Goal: Find contact information: Obtain details needed to contact an individual or organization

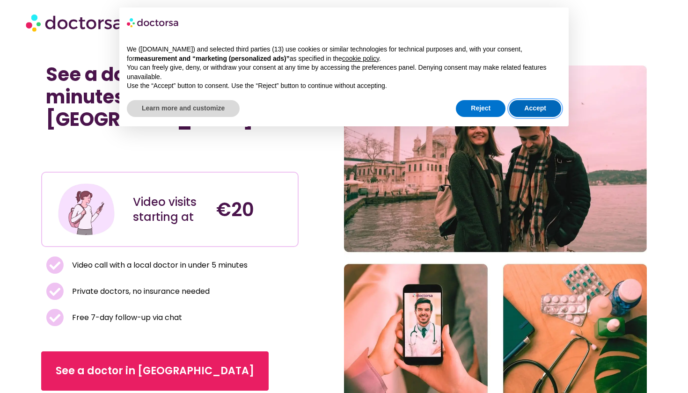
click at [529, 110] on button "Accept" at bounding box center [535, 108] width 52 height 17
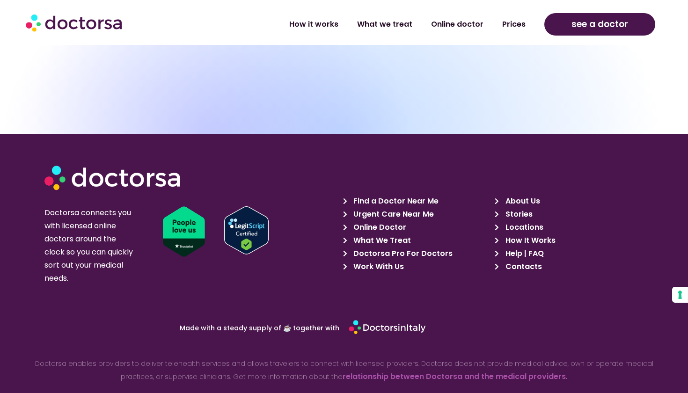
scroll to position [4283, 0]
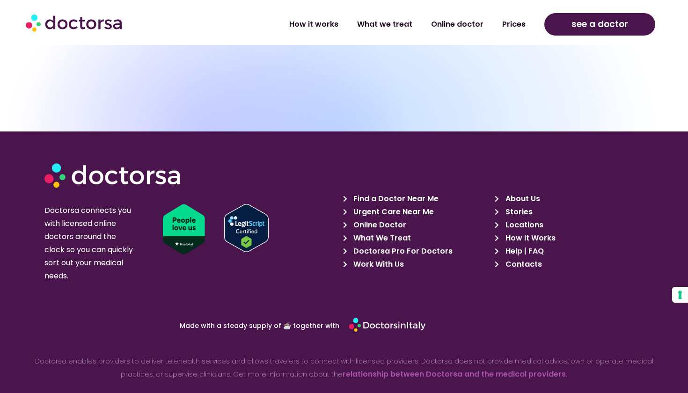
click at [411, 245] on span "Doctorsa Pro For Doctors" at bounding box center [402, 251] width 102 height 13
click at [385, 258] on span "Work With Us" at bounding box center [377, 264] width 53 height 13
click at [517, 258] on span "Contacts" at bounding box center [522, 264] width 39 height 13
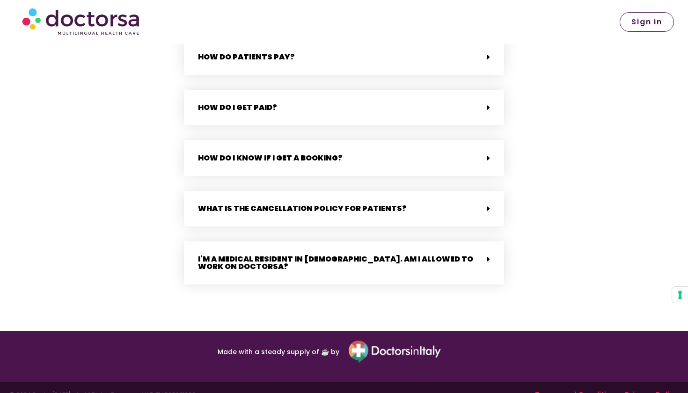
scroll to position [2414, 0]
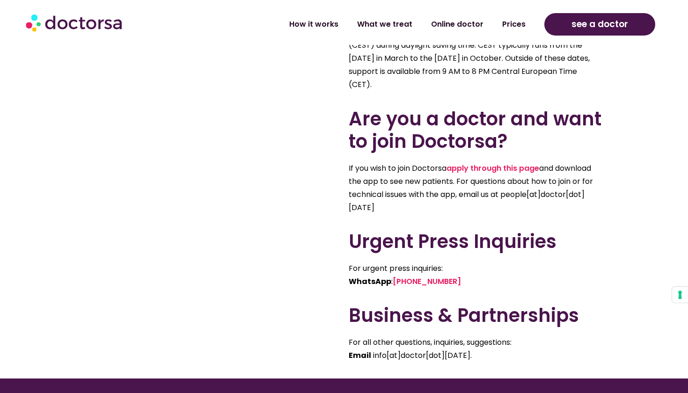
scroll to position [523, 0]
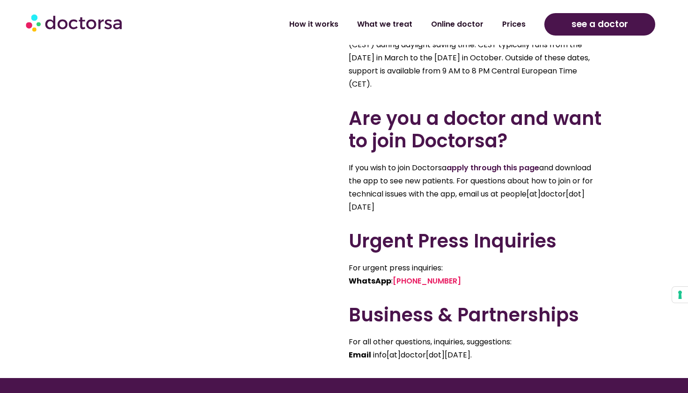
click at [485, 166] on link "apply through this page" at bounding box center [493, 167] width 93 height 11
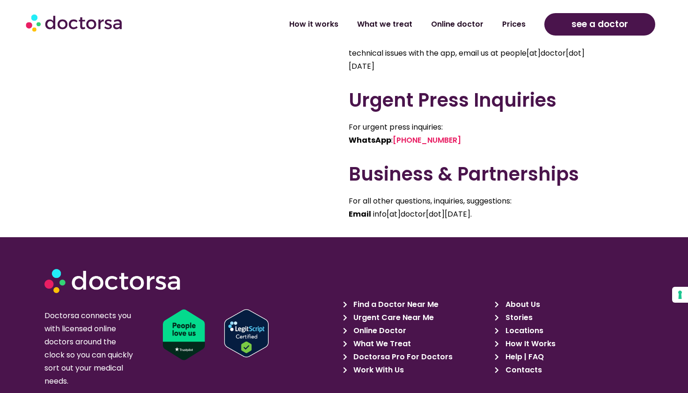
scroll to position [665, 0]
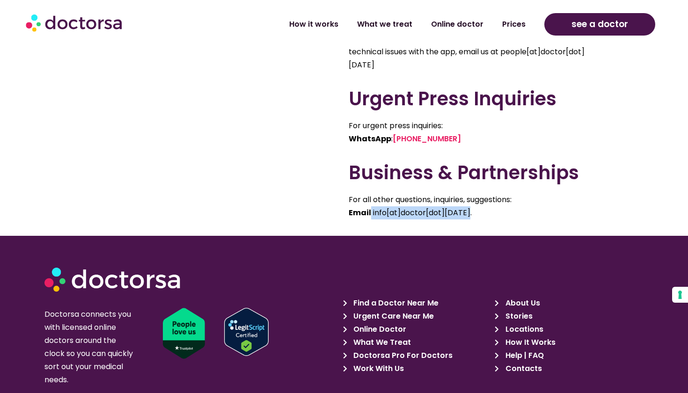
drag, startPoint x: 371, startPoint y: 213, endPoint x: 468, endPoint y: 217, distance: 97.0
click at [468, 217] on p "For all other questions, inquiries, suggestions: Email info[at]doctor[dot]today." at bounding box center [475, 206] width 253 height 26
copy p "info[at]doctor[dot]today."
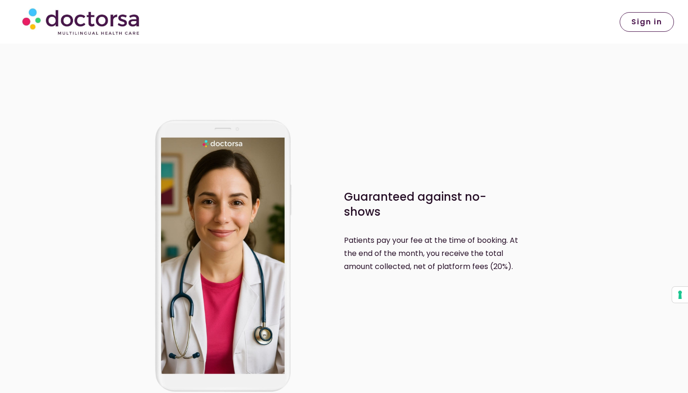
scroll to position [1188, 0]
